Goal: Task Accomplishment & Management: Use online tool/utility

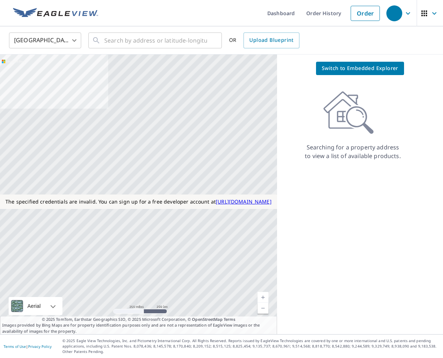
click at [368, 65] on span "Switch to Embedded Explorer" at bounding box center [360, 68] width 76 height 9
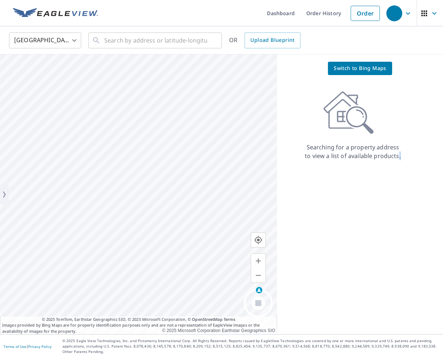
drag, startPoint x: 442, startPoint y: 154, endPoint x: 399, endPoint y: 154, distance: 43.3
click at [399, 154] on div "Switch to Bing Maps Searching for a property address to view a list of availabl…" at bounding box center [360, 193] width 166 height 279
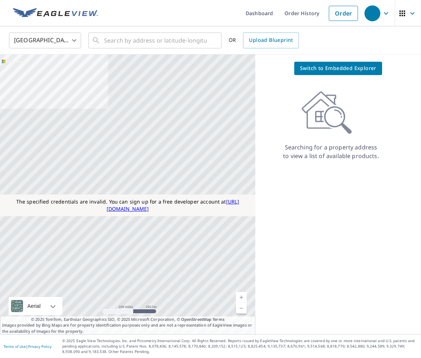
click at [353, 70] on span "Switch to Embedded Explorer" at bounding box center [338, 68] width 76 height 9
